Goal: Transaction & Acquisition: Purchase product/service

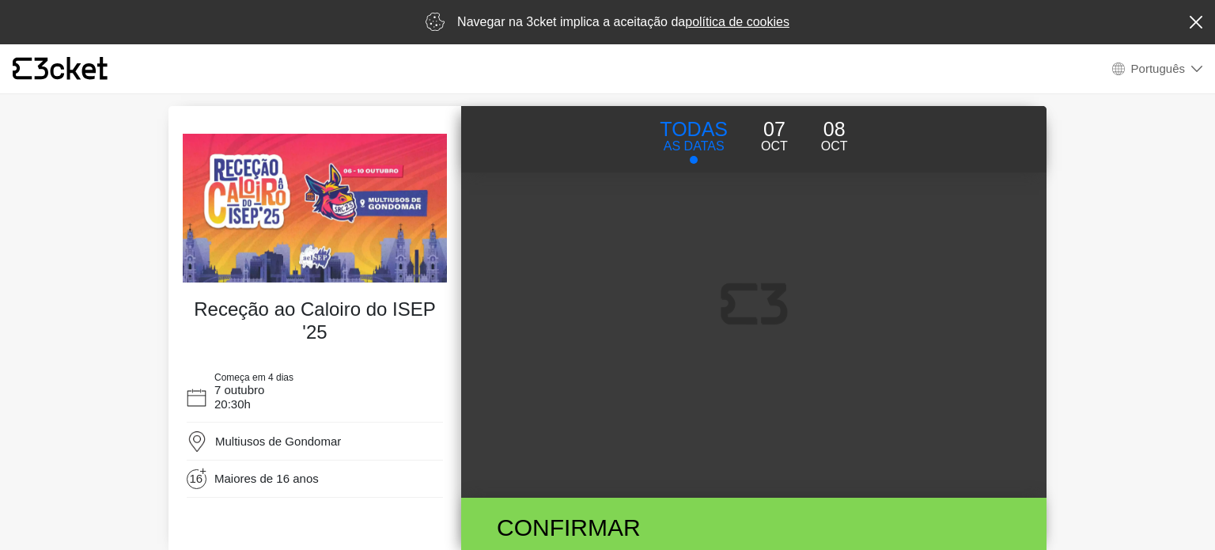
select select "pt_PT"
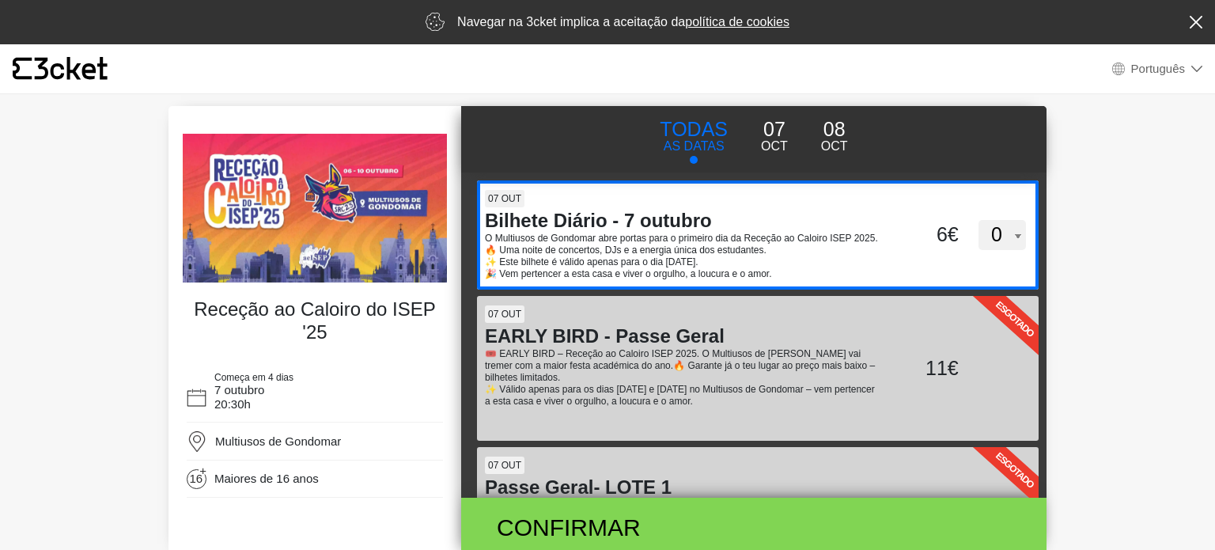
click at [812, 244] on p "O Multiusos de Gondomar abre portas para o primeiro dia da Receção ao Caloiro I…" at bounding box center [684, 239] width 398 height 12
click at [727, 204] on input "cS9CV0RoeW56bllONVBlcWtmSktZQT09" at bounding box center [602, 192] width 250 height 24
select select "1"
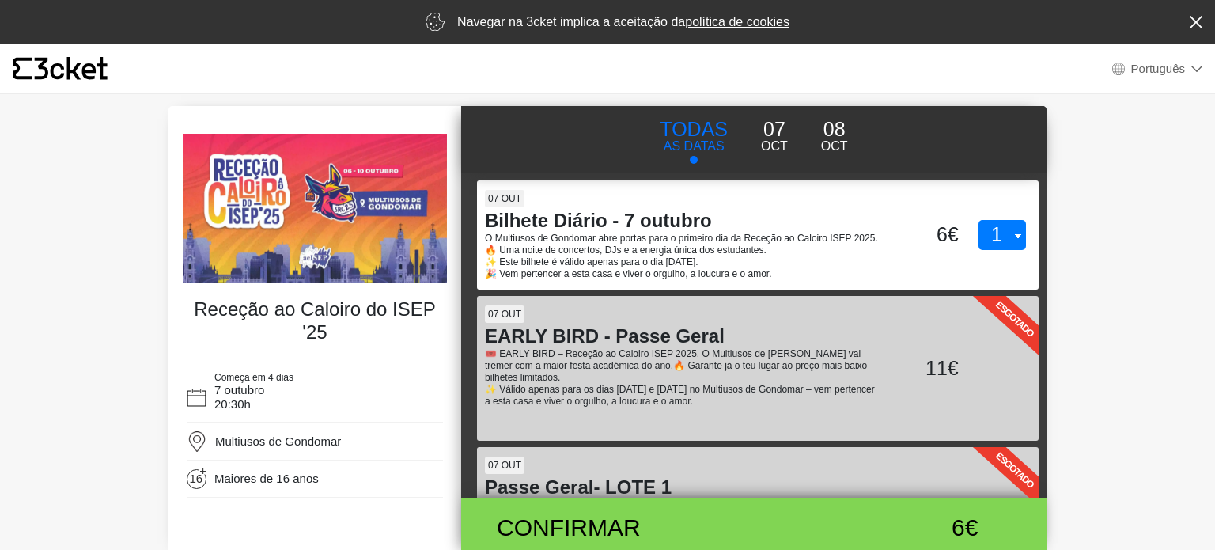
scroll to position [350, 0]
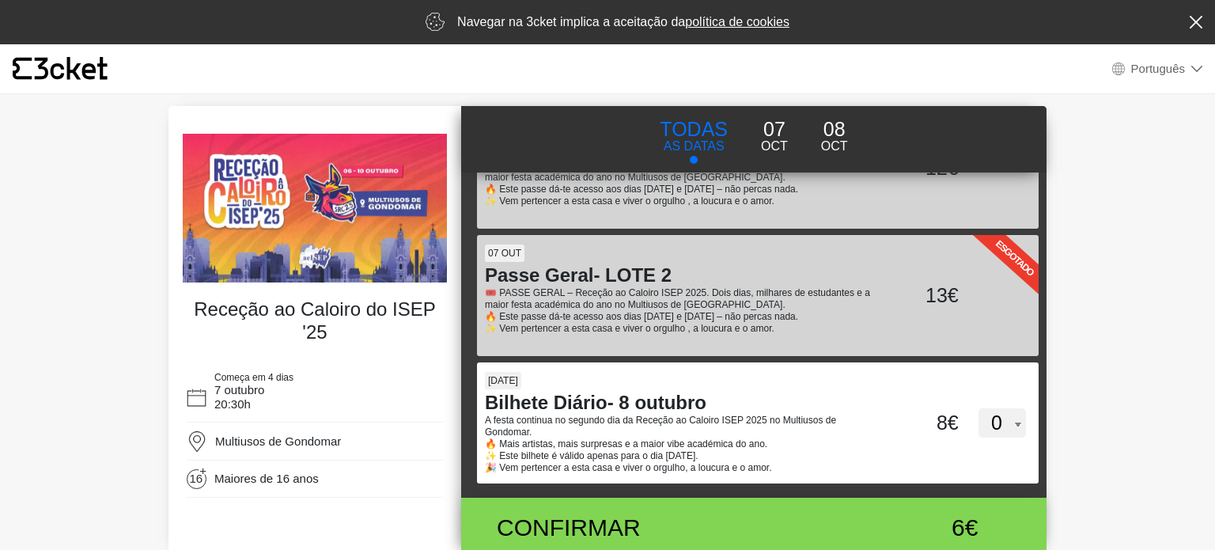
click at [877, 128] on div "TODAS AS DATAS [DATE] Oct" at bounding box center [754, 139] width 488 height 66
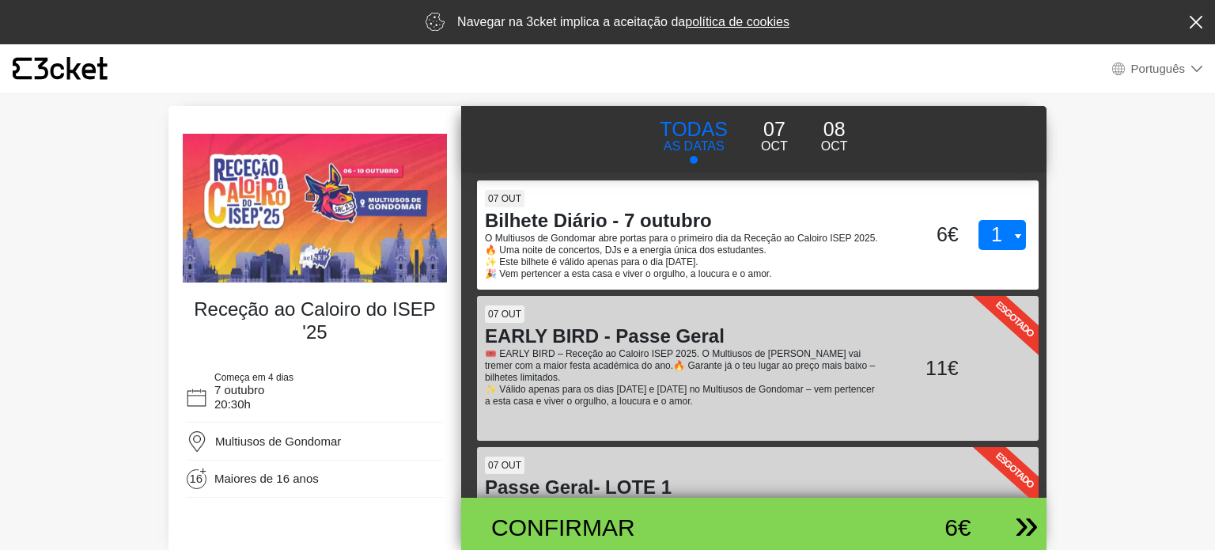
click at [739, 509] on div "Confirmar" at bounding box center [658, 527] width 358 height 36
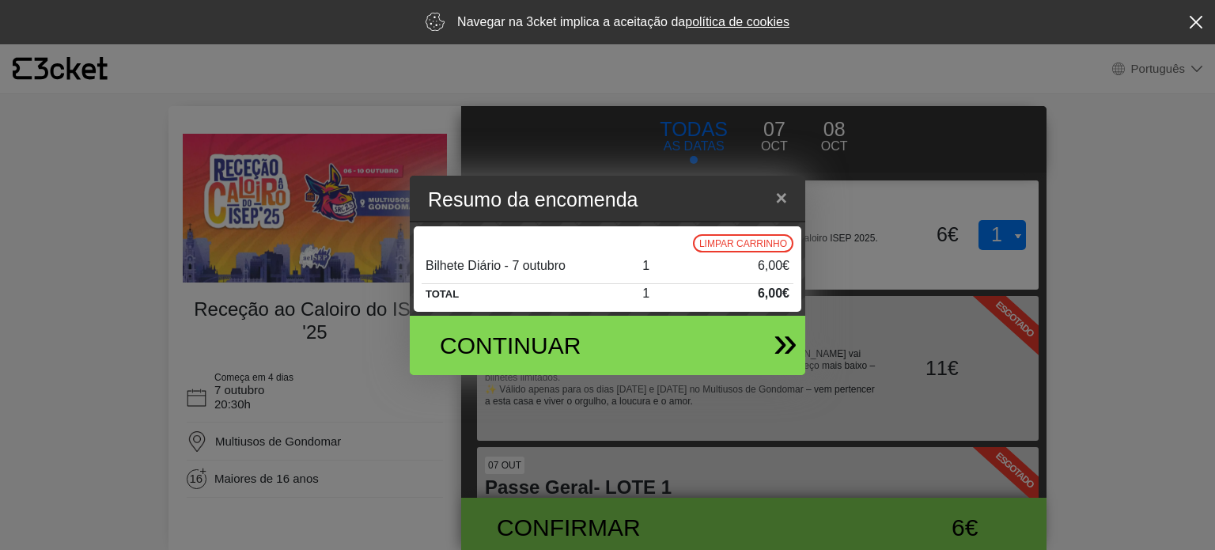
click at [655, 343] on div "Continuar" at bounding box center [543, 345] width 231 height 36
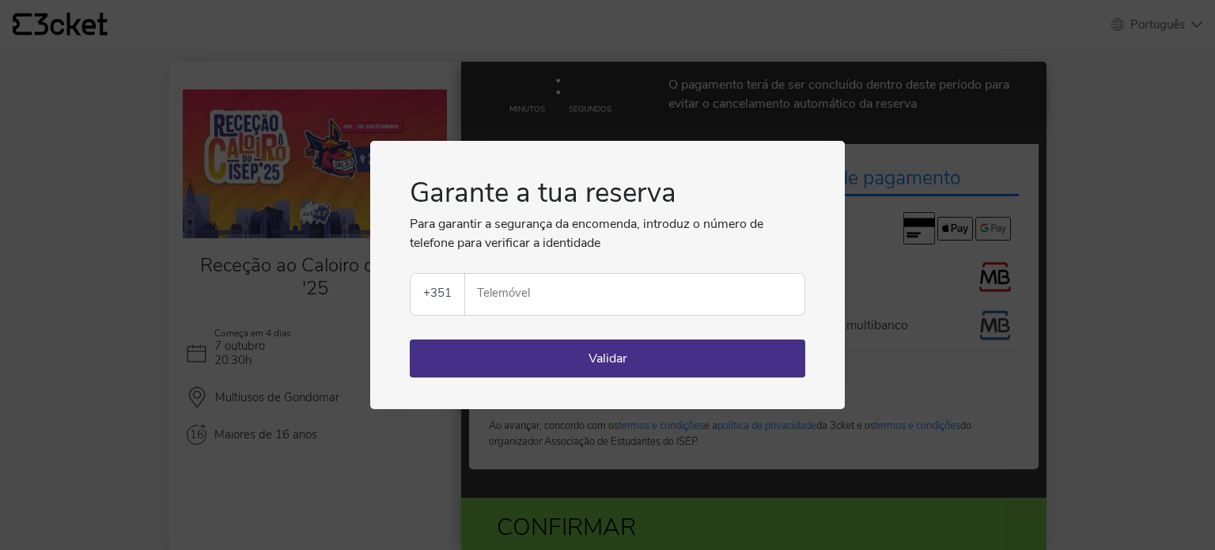
select select "pt_PT"
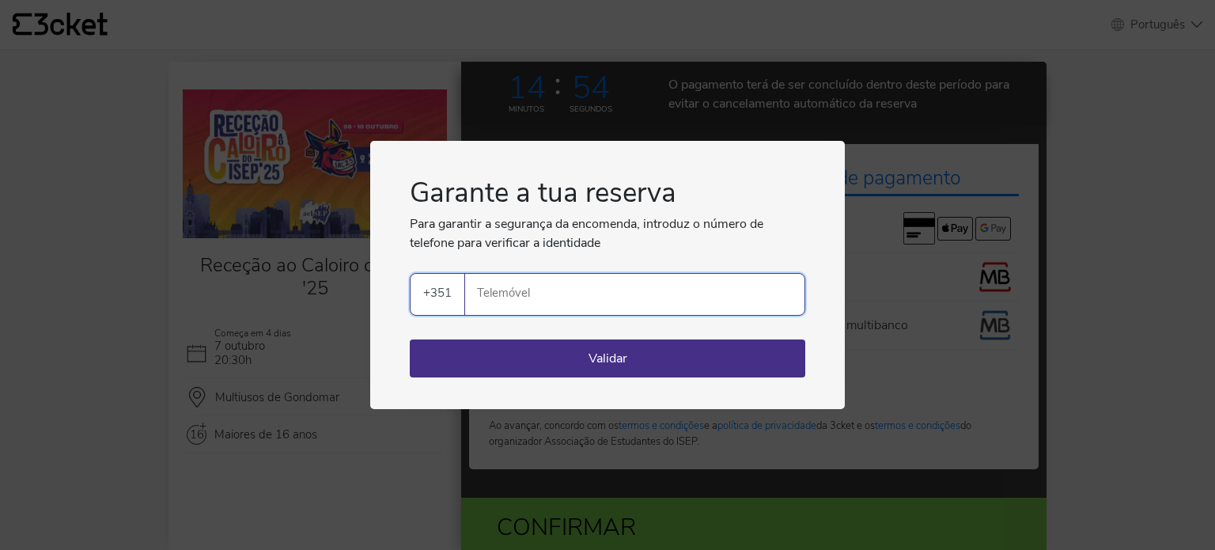
click at [652, 305] on input "Telemóvel" at bounding box center [641, 294] width 327 height 41
type input "931394751"
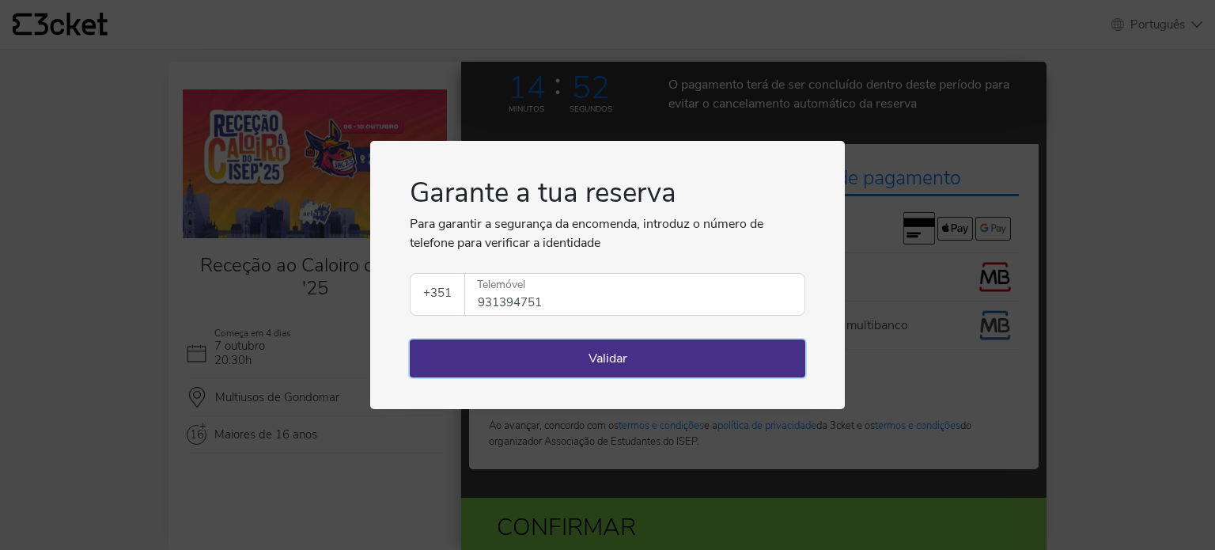
click at [639, 354] on button "Validar" at bounding box center [607, 358] width 395 height 38
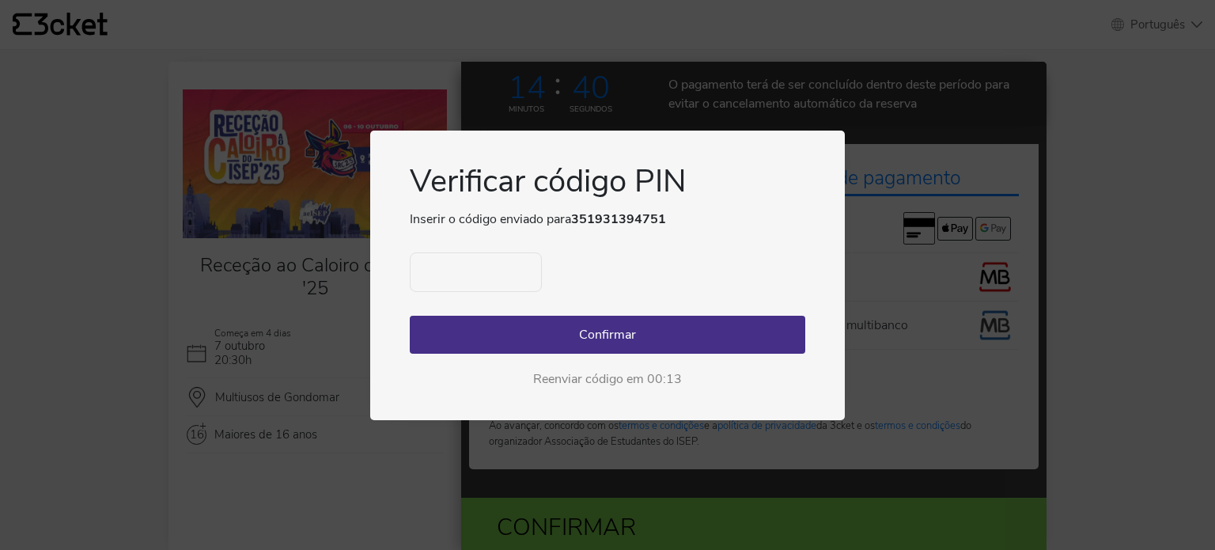
click at [501, 272] on input "text" at bounding box center [476, 272] width 132 height 40
type input "8795"
click at [525, 339] on button "Confirmar" at bounding box center [607, 335] width 395 height 38
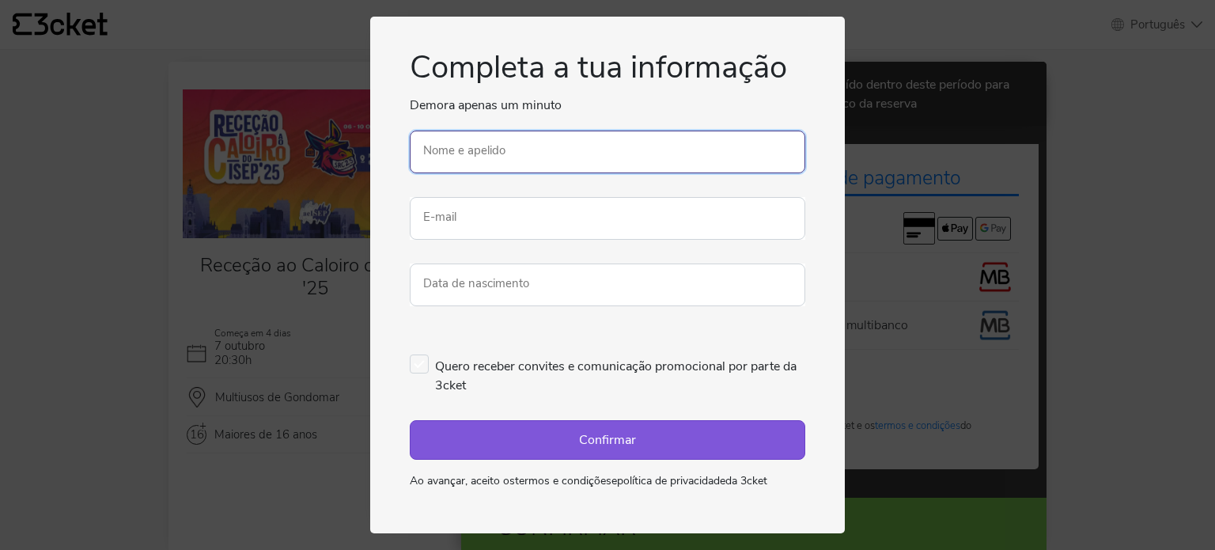
click at [584, 155] on input "Nome e apelido" at bounding box center [607, 152] width 395 height 43
type input "Tiago Lima"
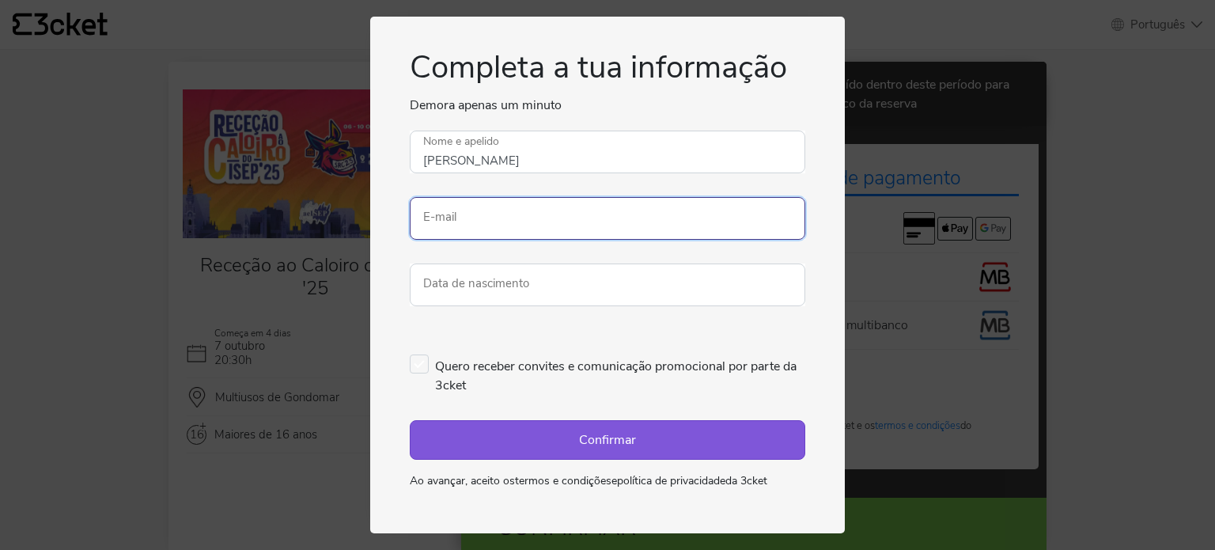
type input "tiagolima17175@gmail.com"
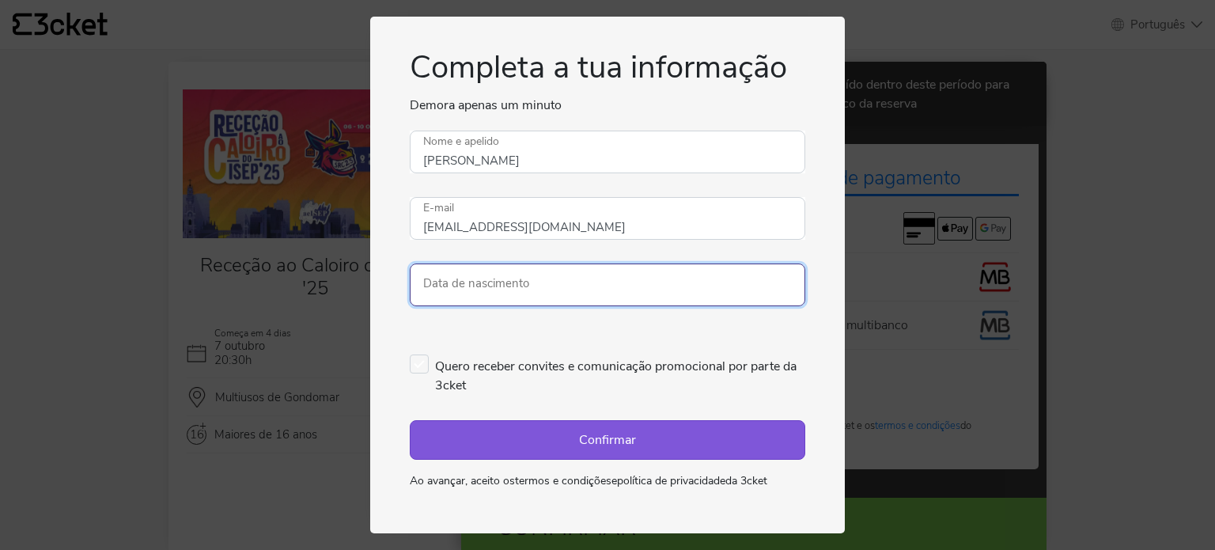
click at [557, 282] on input "Data de nascimento" at bounding box center [607, 284] width 395 height 43
type input "05/01/2005"
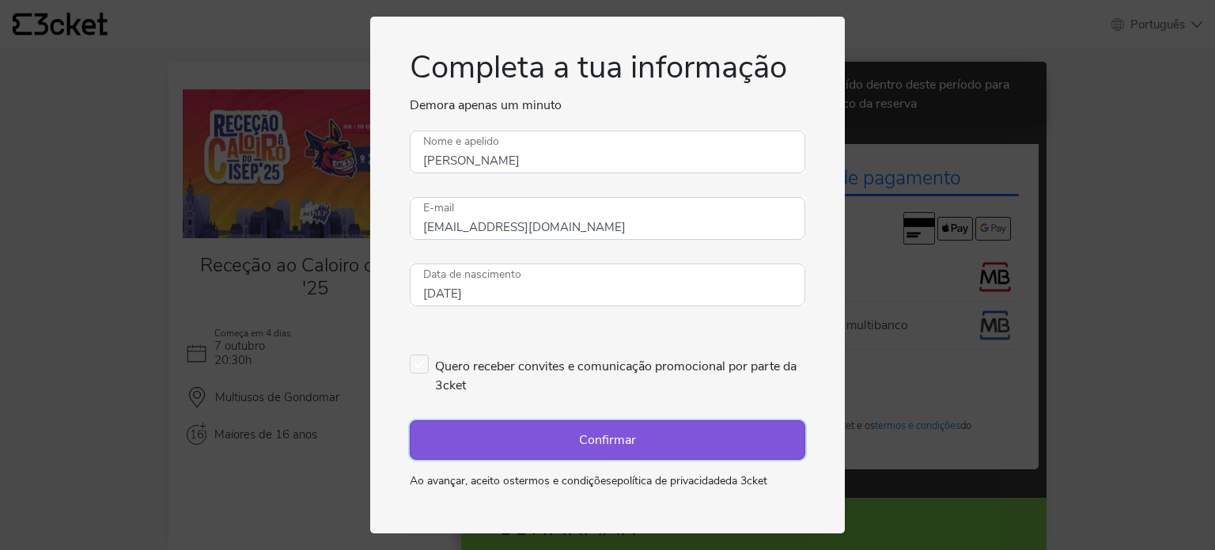
click at [515, 441] on button "Confirmar" at bounding box center [607, 440] width 395 height 40
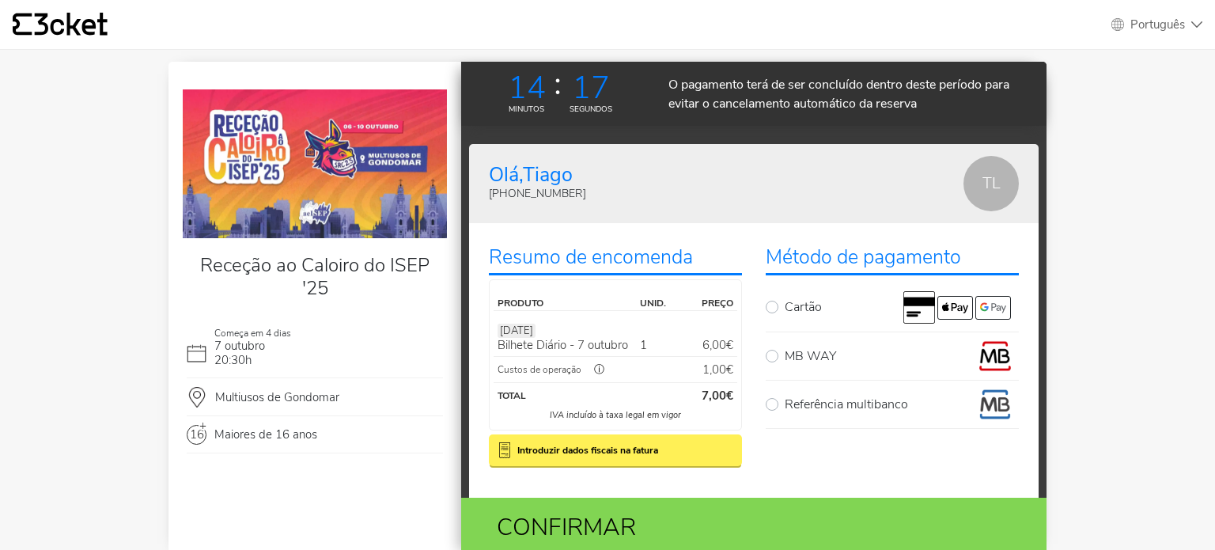
click at [785, 352] on label "MB WAY" at bounding box center [902, 356] width 234 height 32
click at [785, 350] on input "MB WAY" at bounding box center [790, 345] width 10 height 10
radio input "true"
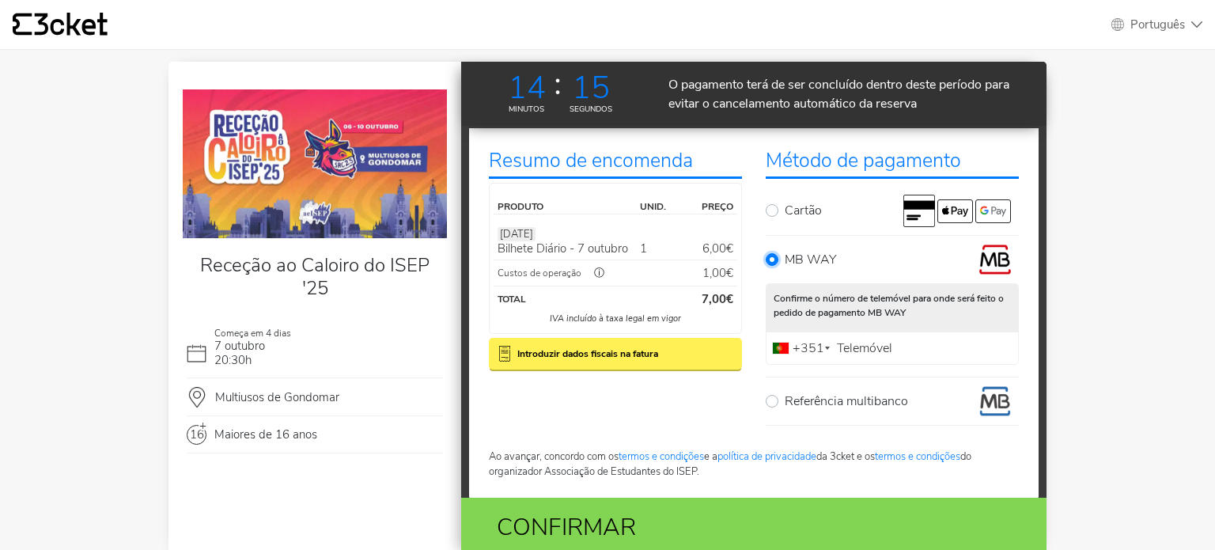
scroll to position [97, 0]
click at [868, 342] on label "Telemóvel" at bounding box center [864, 347] width 63 height 10
click at [868, 342] on input "Telemóvel" at bounding box center [892, 347] width 253 height 33
type input "931394751"
click at [794, 509] on div "Confirmar" at bounding box center [658, 527] width 358 height 36
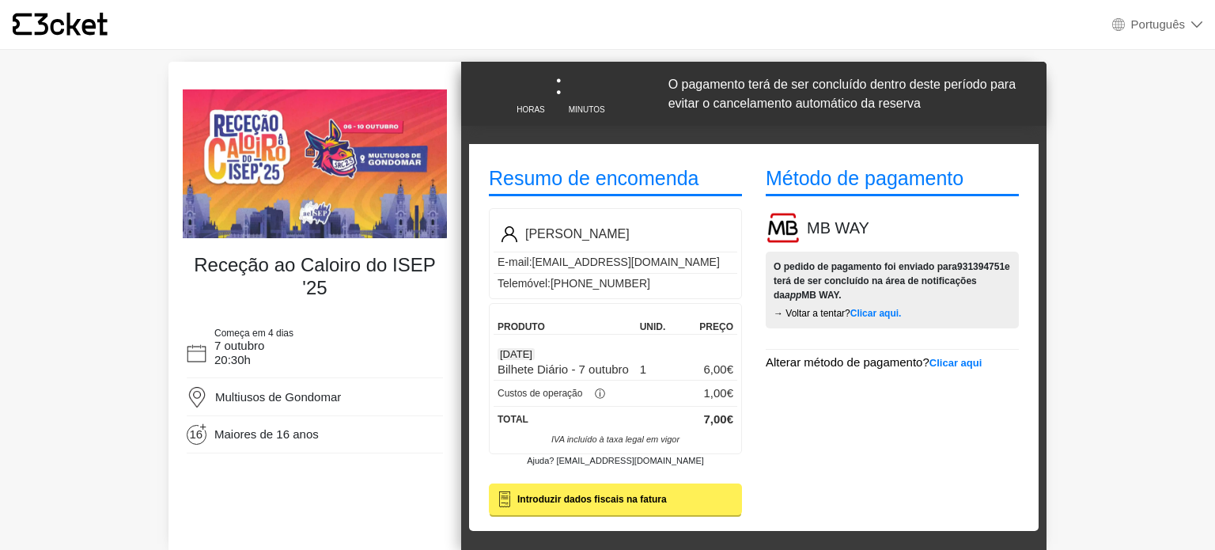
select select "pt_PT"
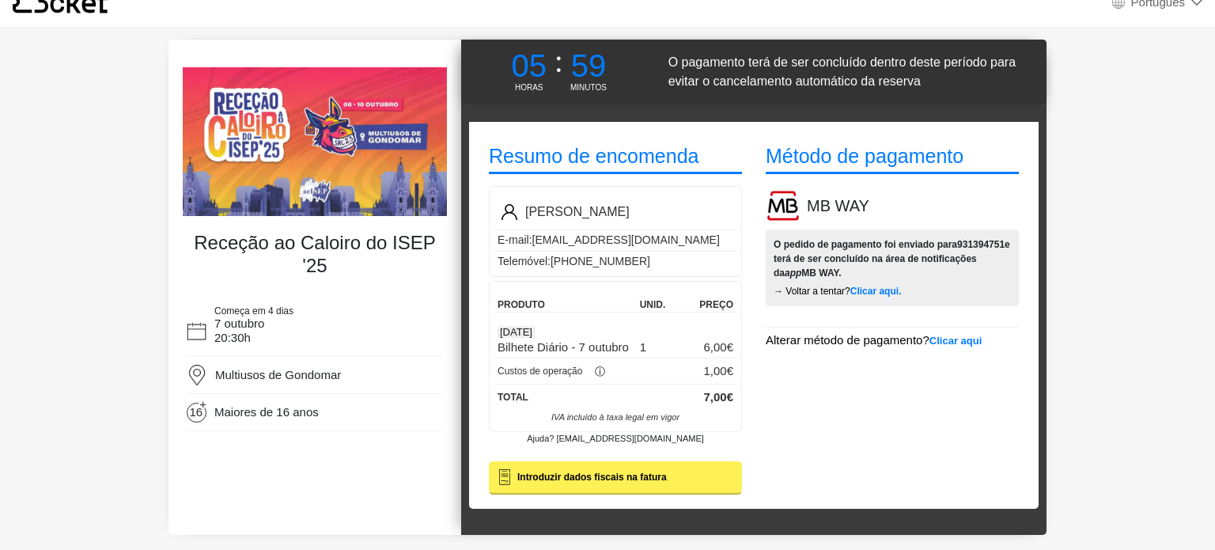
scroll to position [21, 0]
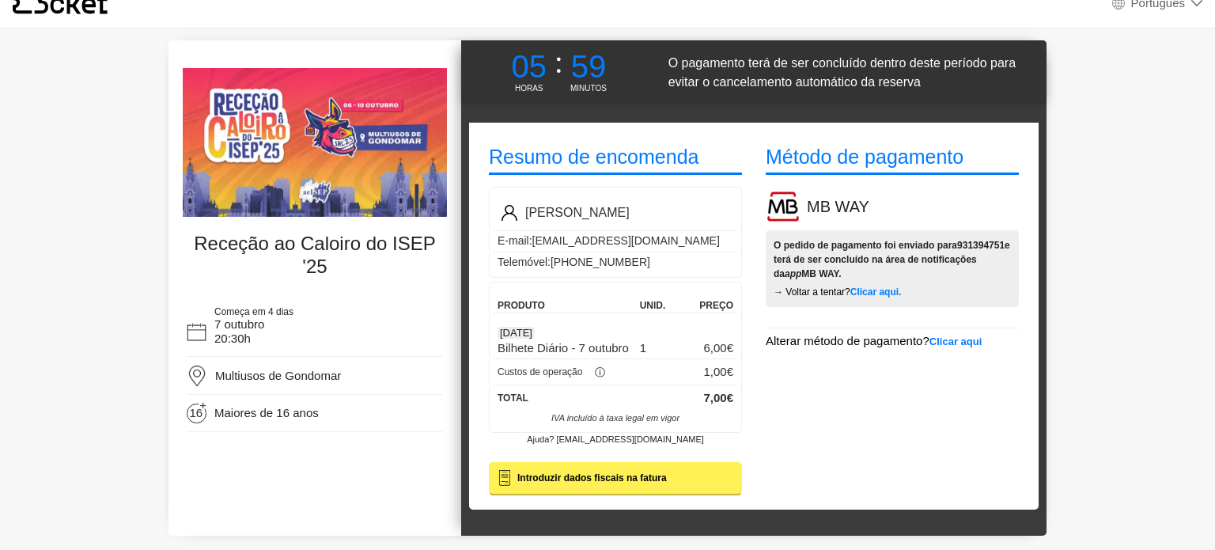
click at [677, 467] on button "Introduzir dados fiscais na fatura" at bounding box center [615, 478] width 253 height 32
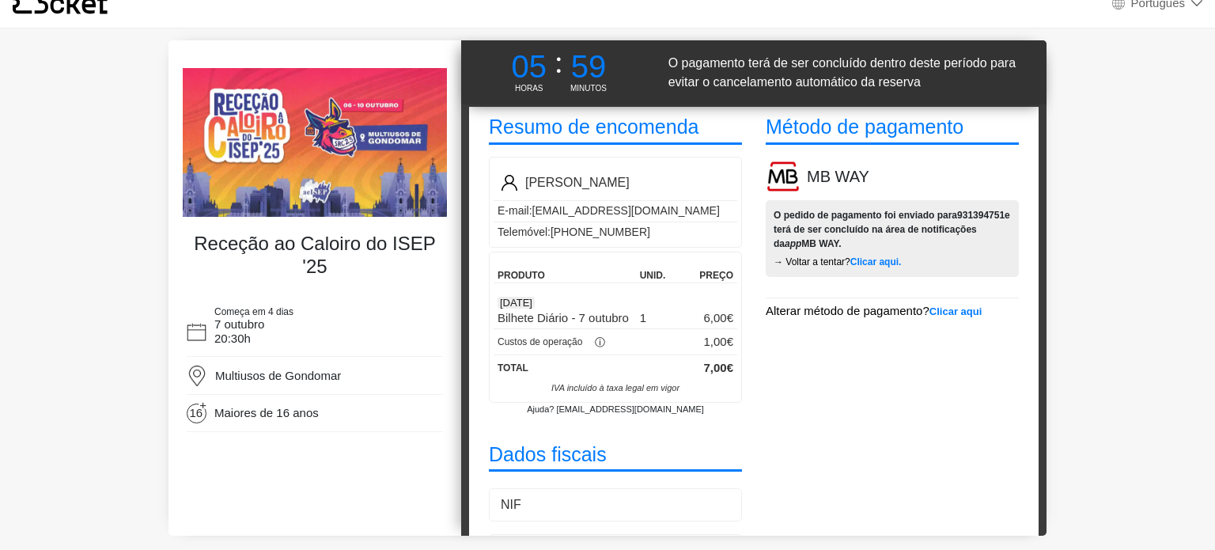
scroll to position [31, 0]
